Goal: Task Accomplishment & Management: Manage account settings

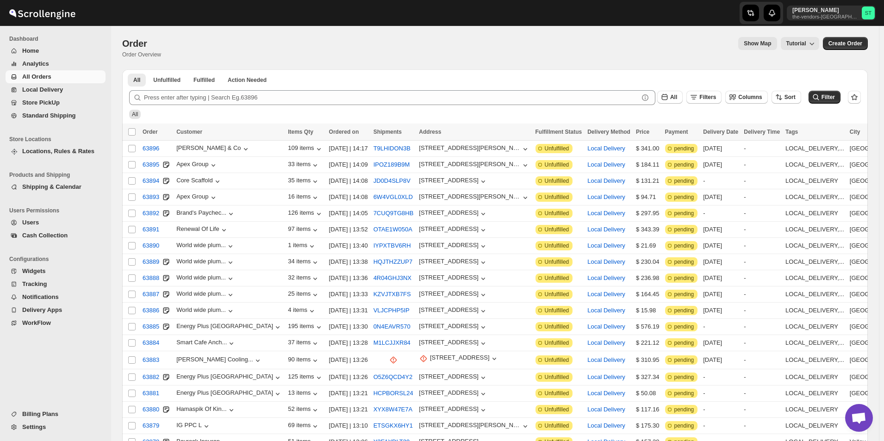
click at [95, 71] on button "All Orders" at bounding box center [56, 76] width 100 height 13
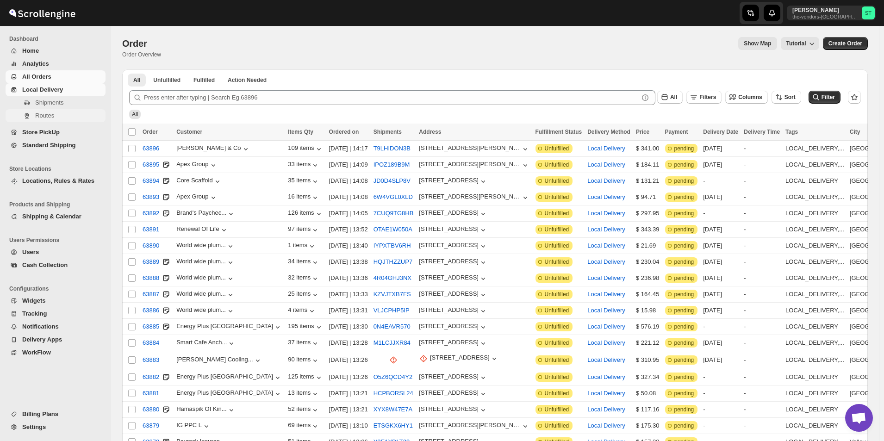
click at [55, 120] on span "Routes" at bounding box center [69, 115] width 69 height 9
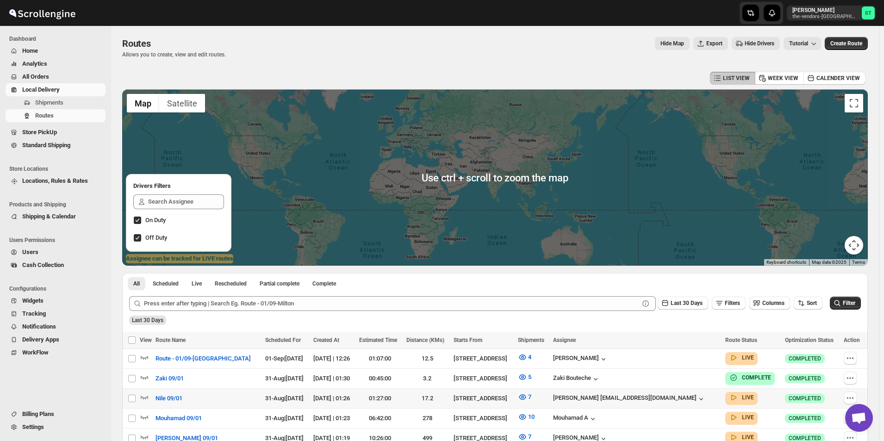
scroll to position [172, 0]
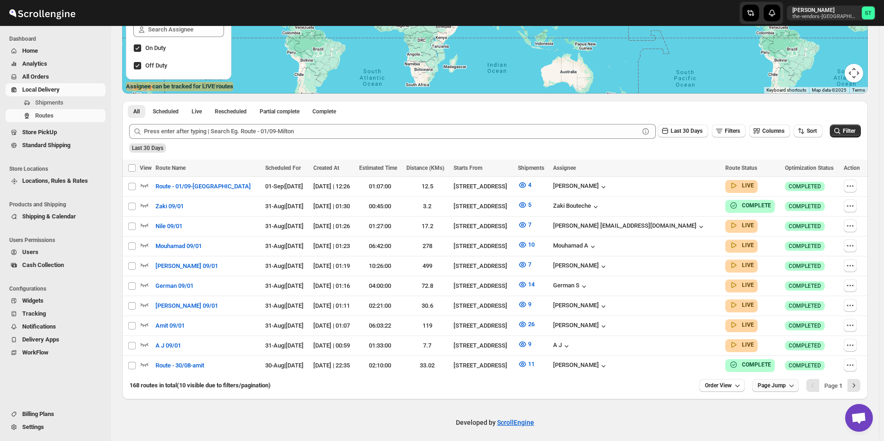
click at [780, 385] on span "Page Jump" at bounding box center [772, 385] width 28 height 7
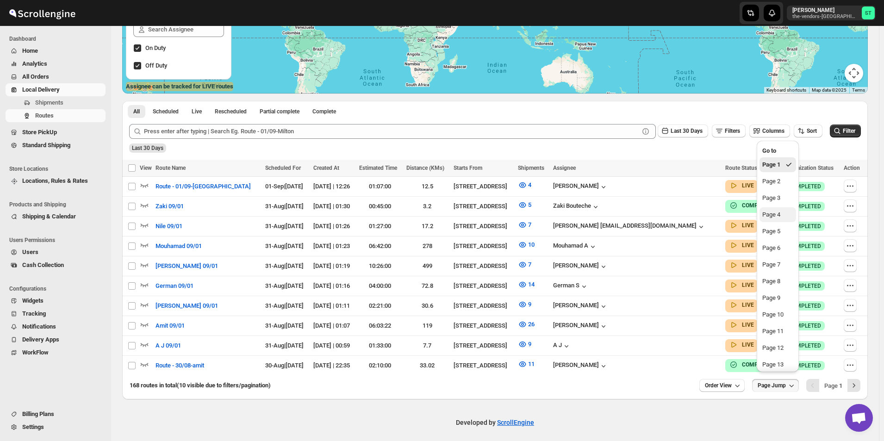
click at [784, 217] on button "Page 4" at bounding box center [778, 214] width 37 height 15
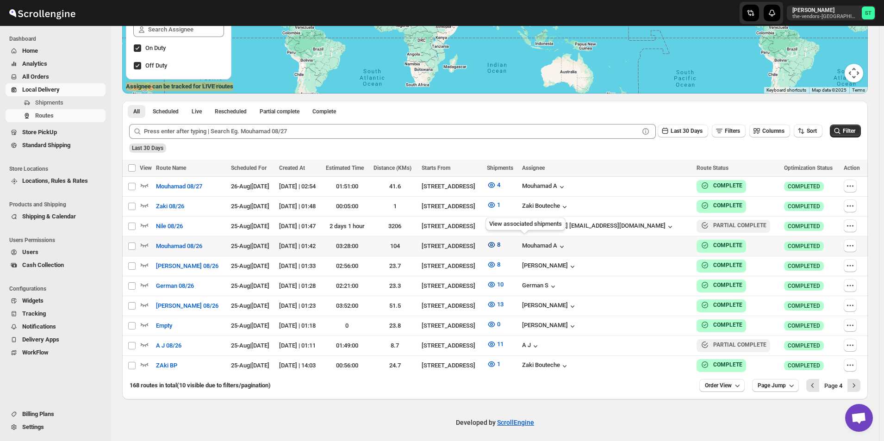
click at [496, 241] on icon "button" at bounding box center [491, 244] width 9 height 9
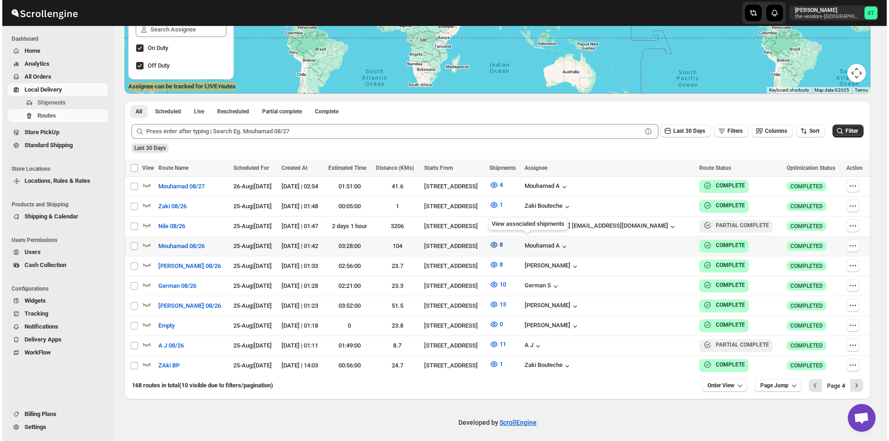
scroll to position [169, 0]
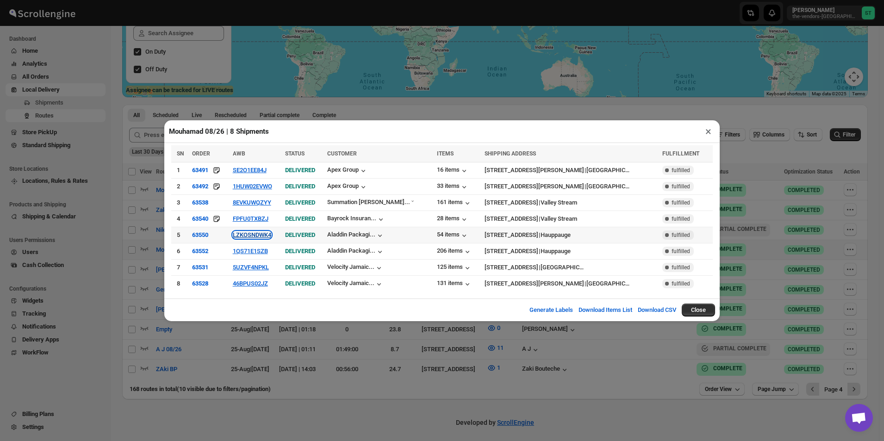
click at [262, 235] on button "LZKOSNDWK4" at bounding box center [252, 234] width 38 height 7
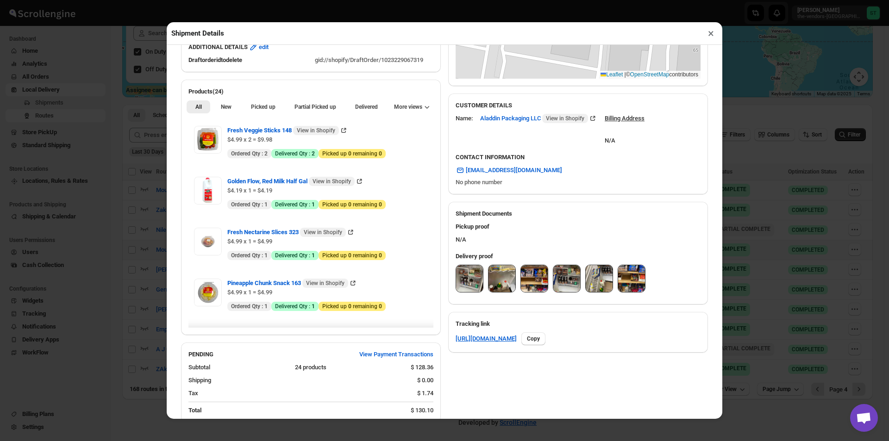
scroll to position [299, 0]
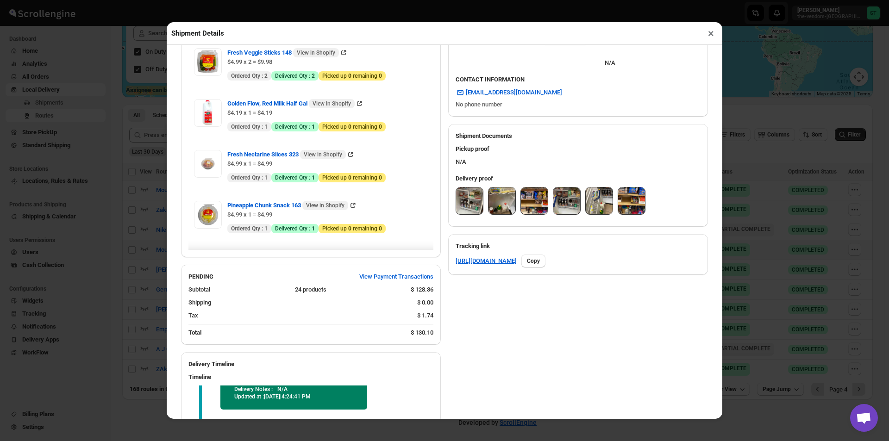
click at [468, 204] on img at bounding box center [469, 200] width 27 height 27
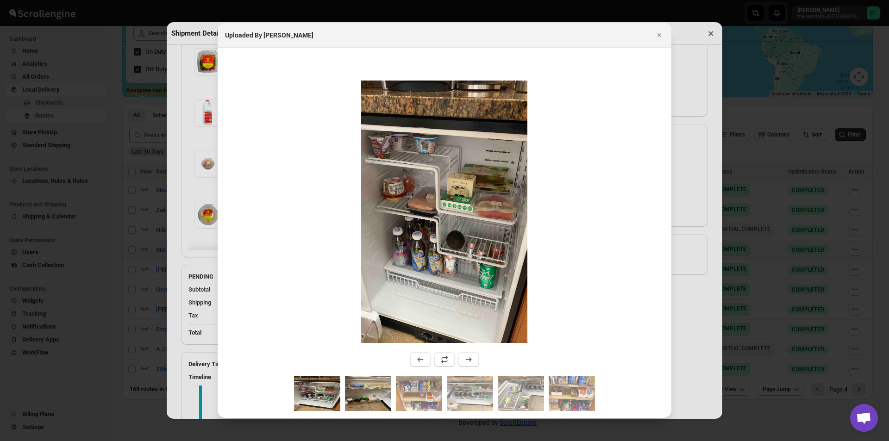
click at [358, 399] on img ":r169:" at bounding box center [368, 393] width 46 height 35
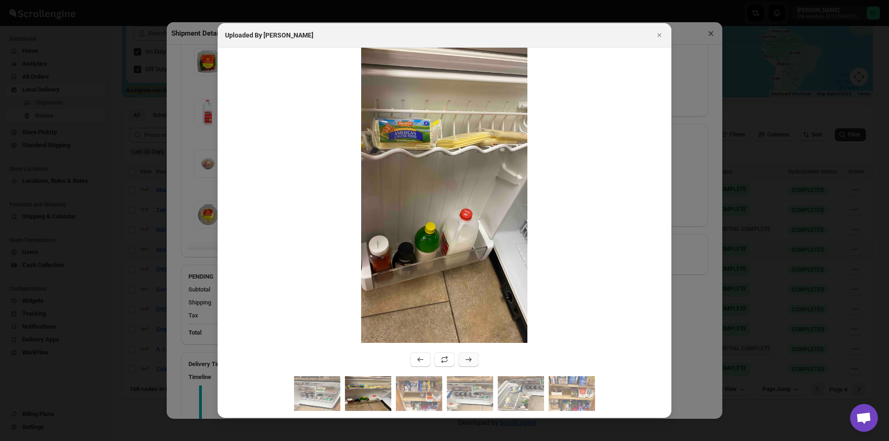
click at [463, 365] on button ":r169:" at bounding box center [468, 359] width 20 height 15
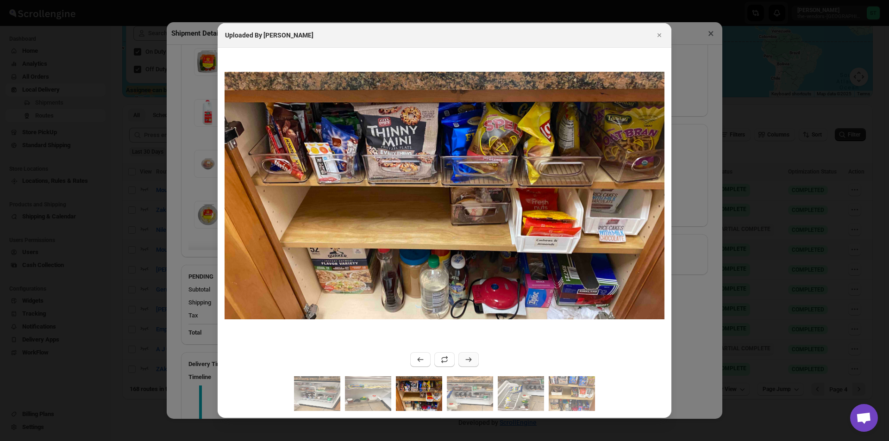
click at [463, 365] on button ":r169:" at bounding box center [468, 359] width 20 height 15
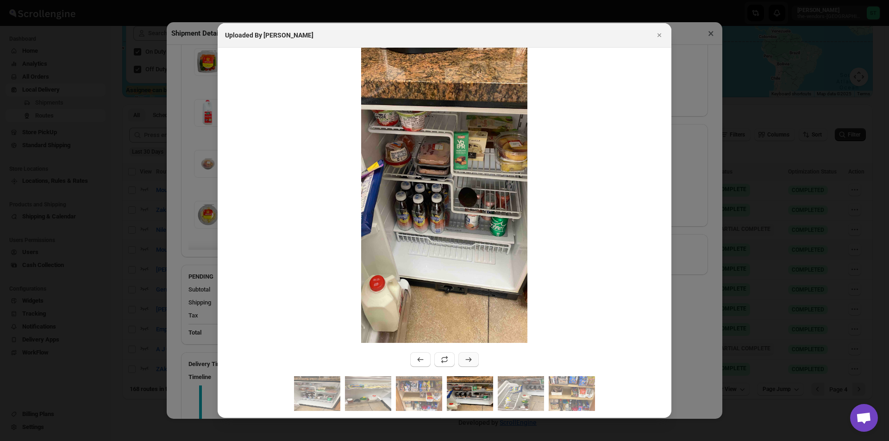
click at [463, 365] on button ":r169:" at bounding box center [468, 359] width 20 height 15
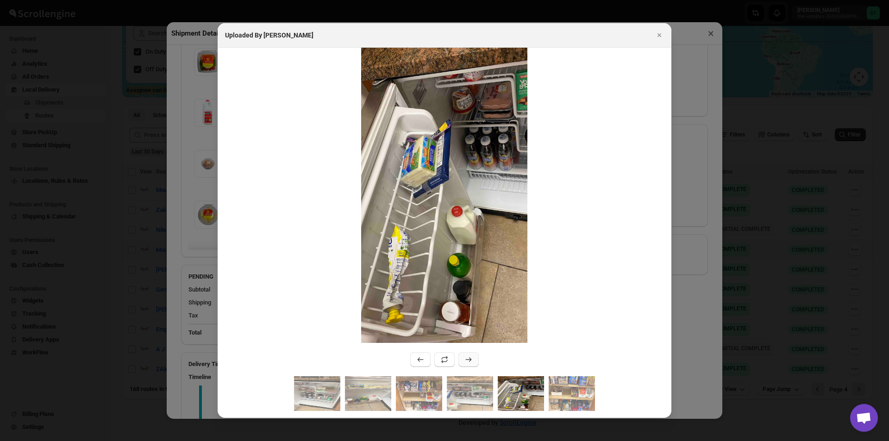
click at [463, 365] on button ":r169:" at bounding box center [468, 359] width 20 height 15
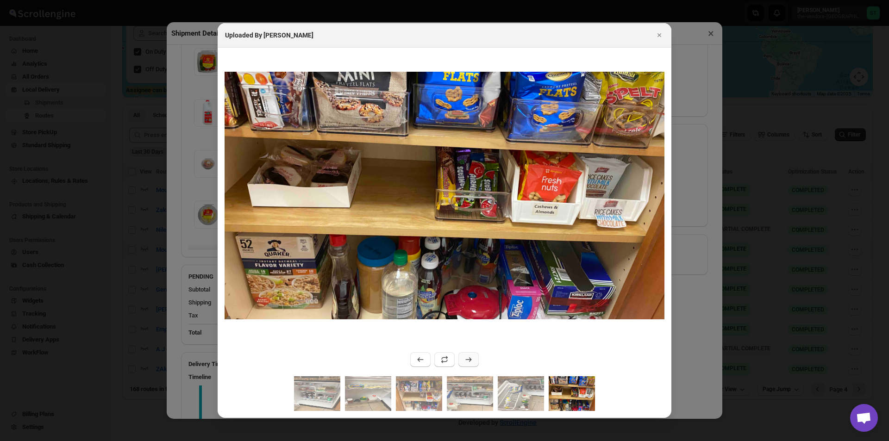
click at [463, 365] on button ":r169:" at bounding box center [468, 359] width 20 height 15
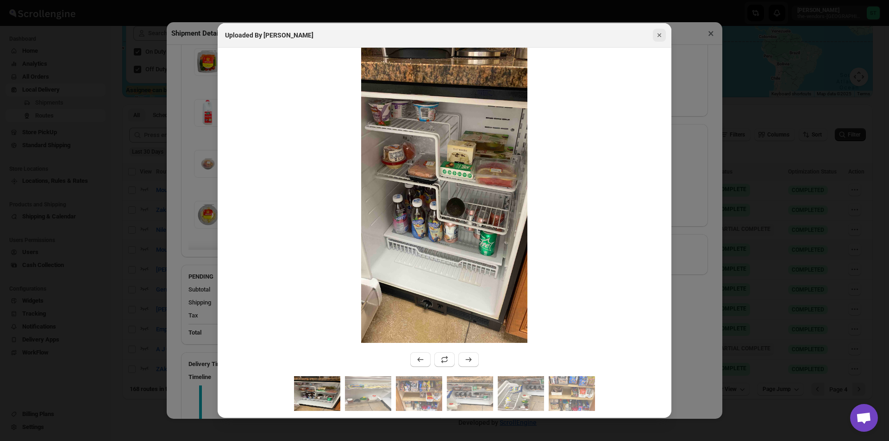
click at [655, 34] on icon "Close" at bounding box center [659, 35] width 9 height 9
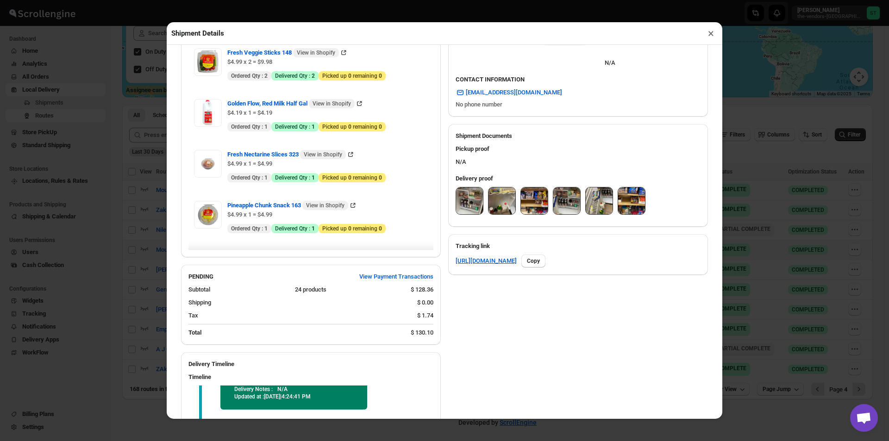
click at [716, 39] on button "×" at bounding box center [710, 33] width 13 height 13
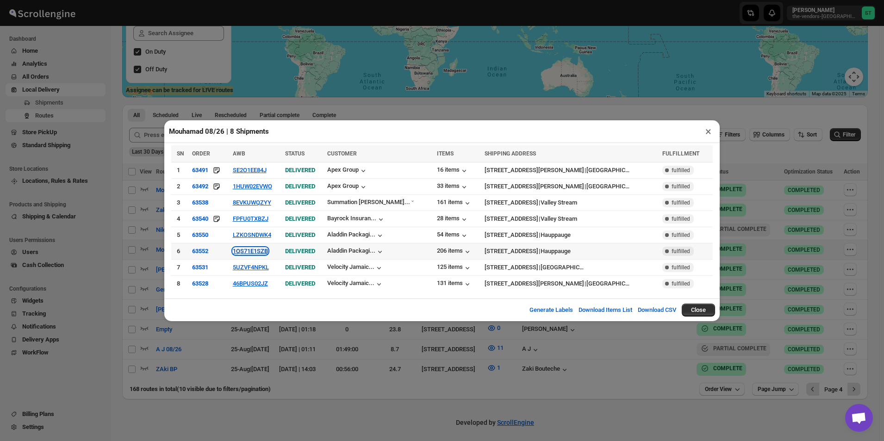
click at [268, 252] on button "1QS71E1SZB" at bounding box center [250, 251] width 35 height 7
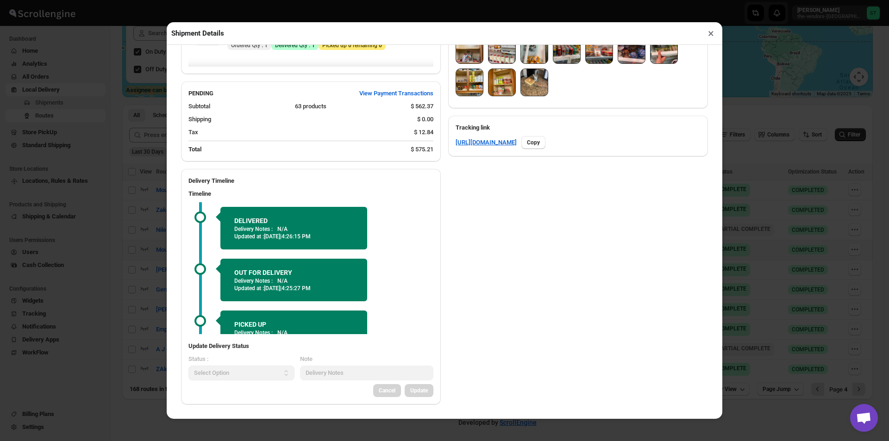
scroll to position [206, 0]
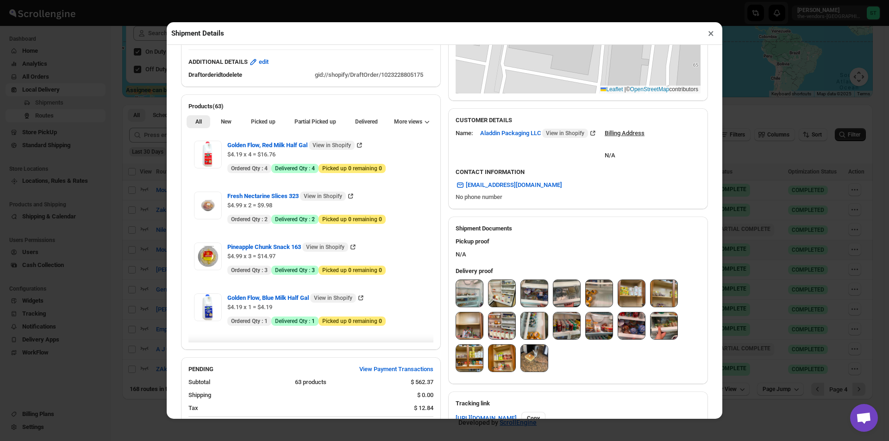
click at [463, 301] on img at bounding box center [469, 293] width 27 height 27
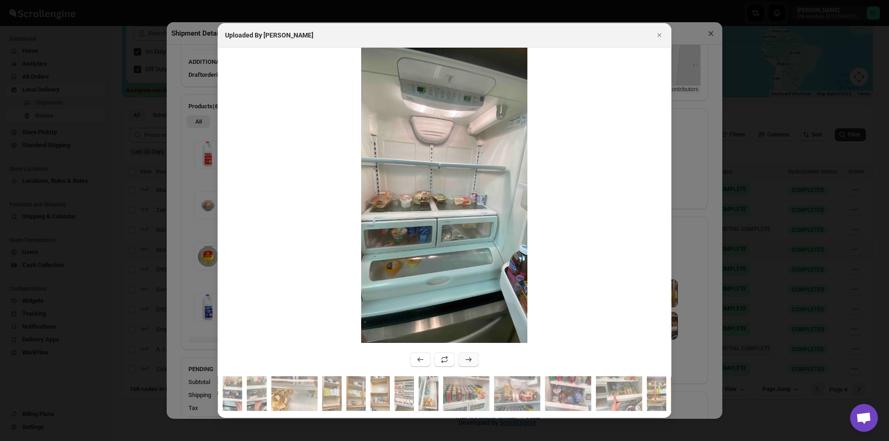
click at [469, 356] on icon ":r1bv:" at bounding box center [468, 359] width 9 height 9
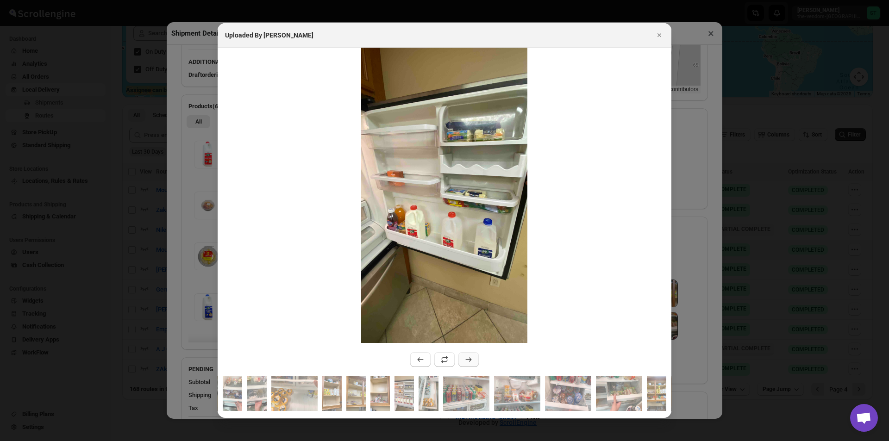
click at [469, 356] on icon ":r1bv:" at bounding box center [468, 359] width 9 height 9
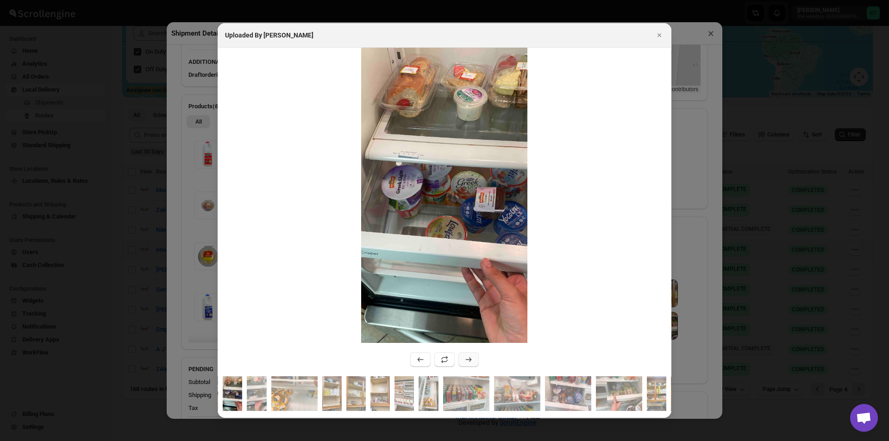
click at [469, 356] on icon ":r1bv:" at bounding box center [468, 359] width 9 height 9
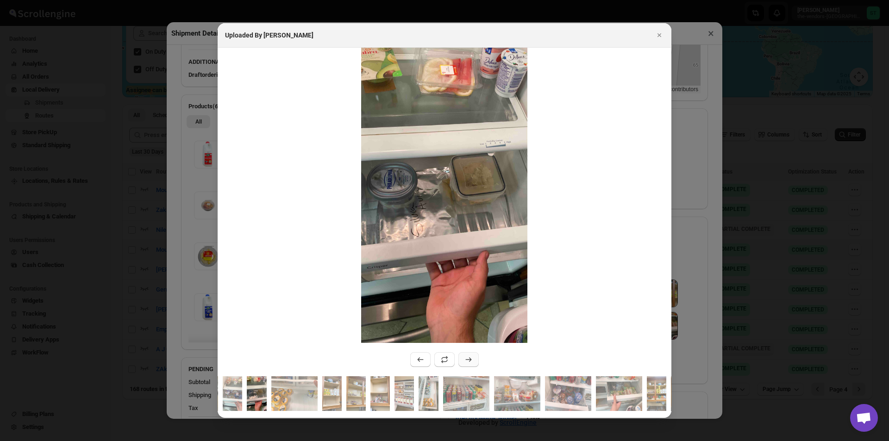
click at [469, 356] on icon ":r1bv:" at bounding box center [468, 359] width 9 height 9
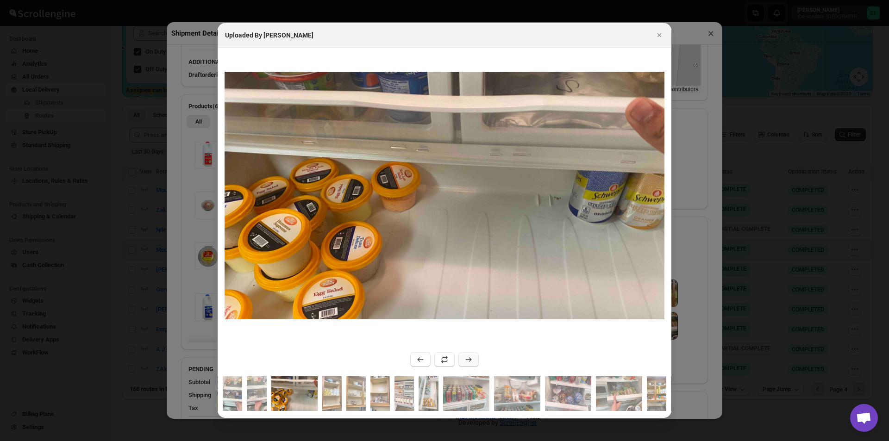
click at [468, 355] on icon ":r1bv:" at bounding box center [468, 359] width 9 height 9
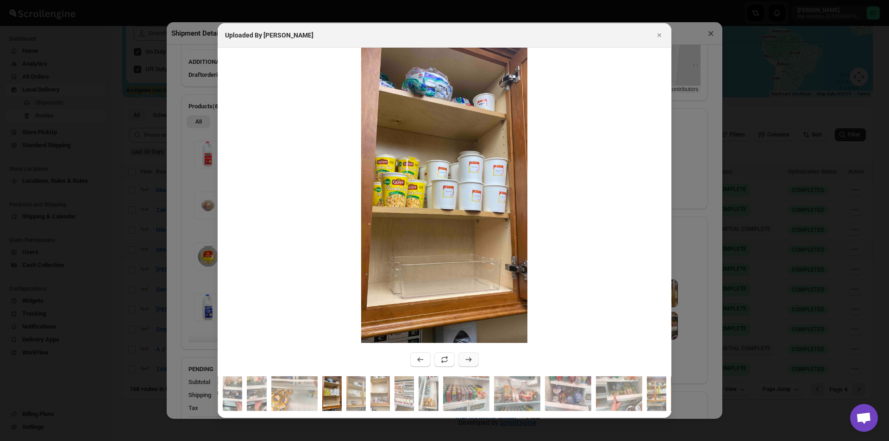
click at [468, 355] on icon ":r1bv:" at bounding box center [468, 359] width 9 height 9
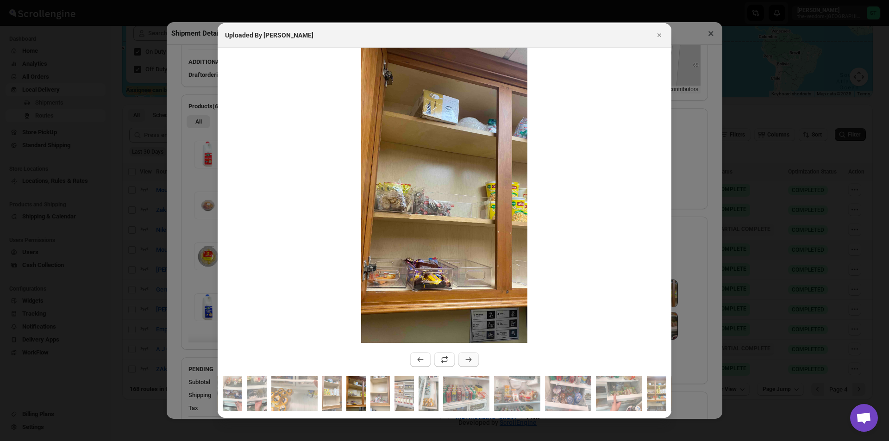
click at [468, 355] on icon ":r1bv:" at bounding box center [468, 359] width 9 height 9
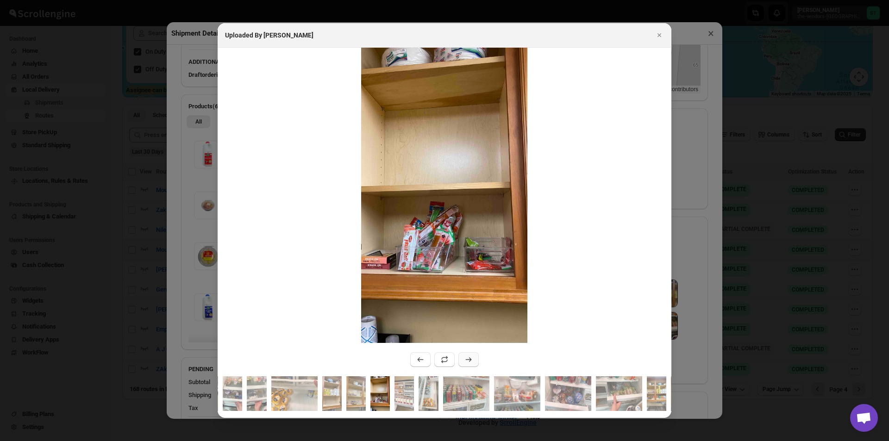
click at [468, 355] on icon ":r1bv:" at bounding box center [468, 359] width 9 height 9
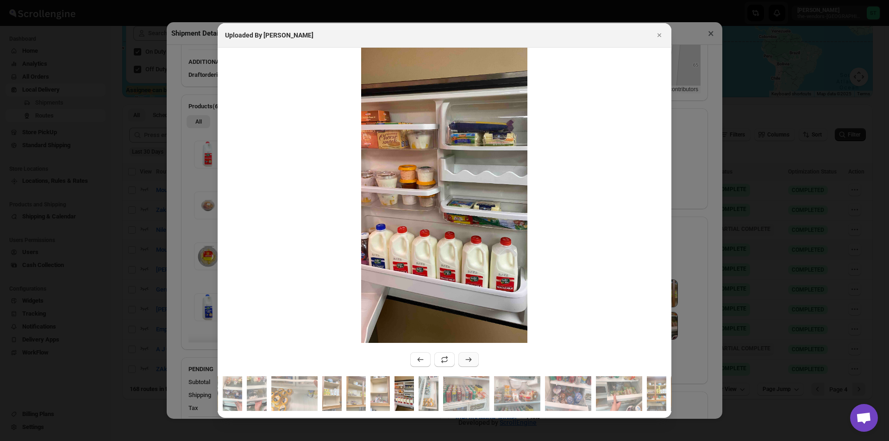
click at [468, 355] on icon ":r1bv:" at bounding box center [468, 359] width 9 height 9
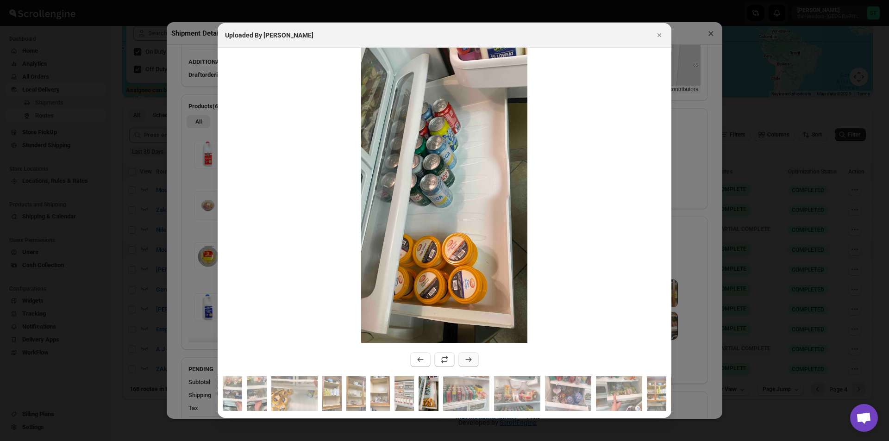
click at [468, 355] on icon ":r1bv:" at bounding box center [468, 359] width 9 height 9
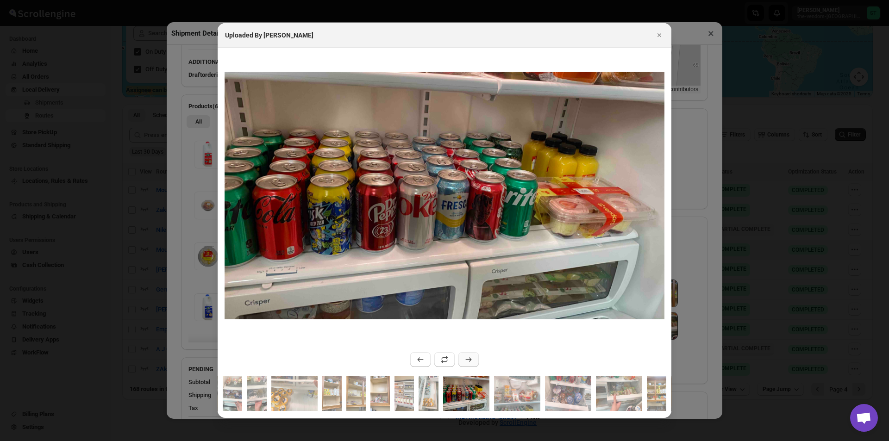
click at [468, 355] on icon ":r1bv:" at bounding box center [468, 359] width 9 height 9
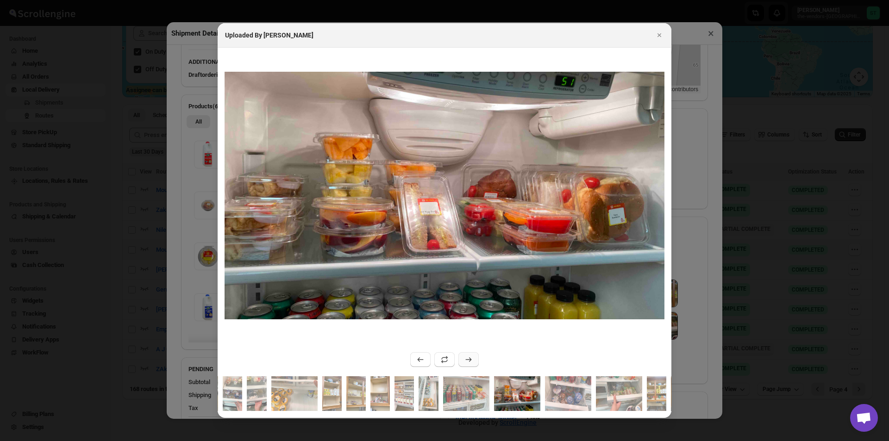
click at [468, 355] on icon ":r1bv:" at bounding box center [468, 359] width 9 height 9
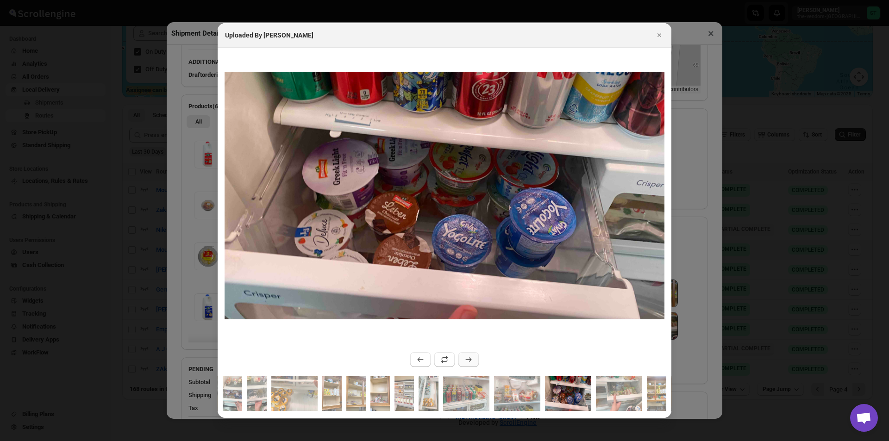
click at [468, 355] on icon ":r1bv:" at bounding box center [468, 359] width 9 height 9
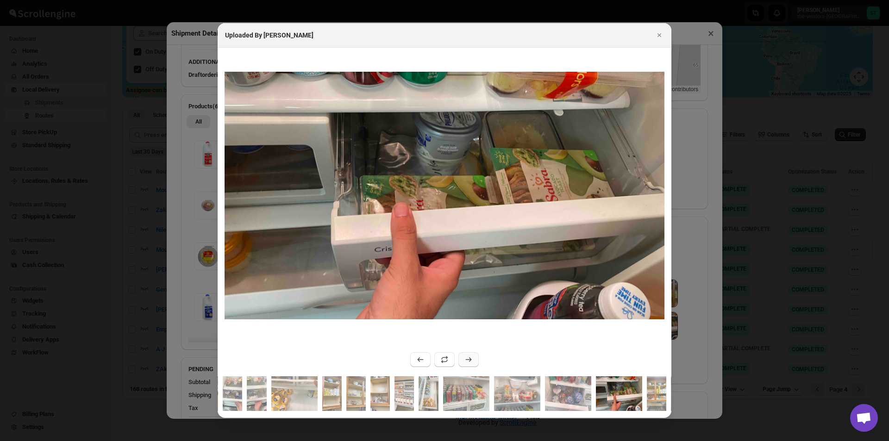
click at [468, 355] on icon ":r1bv:" at bounding box center [468, 359] width 9 height 9
